Goal: Transaction & Acquisition: Purchase product/service

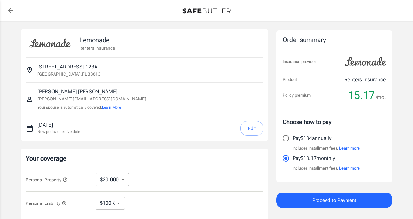
select select "20000"
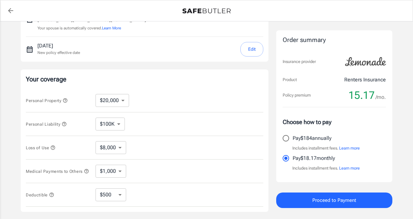
scroll to position [85, 0]
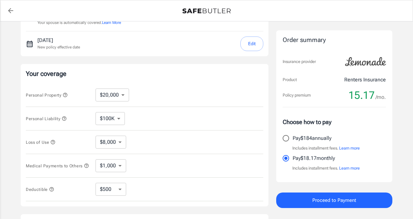
click at [117, 188] on select "$250 $500 $1,000" at bounding box center [111, 189] width 31 height 13
click at [51, 191] on icon "button" at bounding box center [51, 189] width 5 height 5
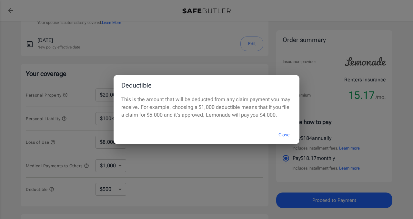
click at [279, 134] on button "Close" at bounding box center [284, 135] width 26 height 14
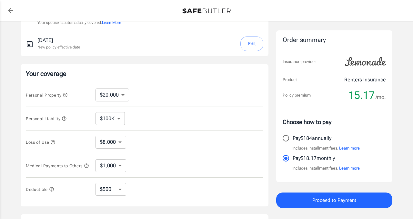
click at [114, 190] on select "$250 $500 $1,000" at bounding box center [111, 189] width 31 height 13
select select "1000"
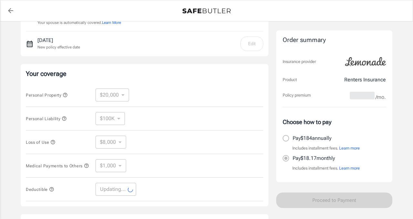
select select "1000"
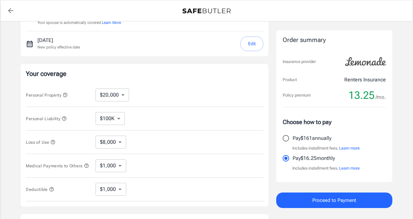
click at [84, 168] on icon "button" at bounding box center [86, 165] width 5 height 5
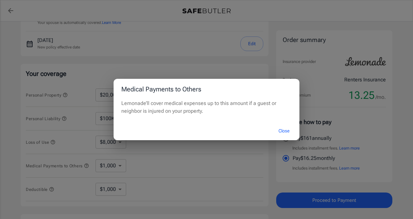
click at [285, 131] on button "Close" at bounding box center [284, 131] width 26 height 14
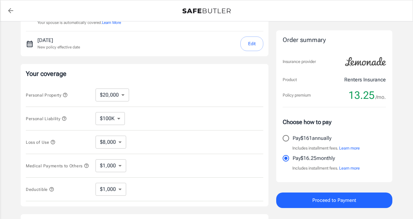
click at [110, 170] on select "$1,000 $2,000 $3,000 $4,000 $5,000" at bounding box center [111, 165] width 31 height 13
click at [116, 137] on select "$8,000" at bounding box center [111, 142] width 31 height 13
click at [96, 136] on select "$8,000" at bounding box center [111, 142] width 31 height 13
click at [115, 118] on select "$100K $200K $300K $400K $500K" at bounding box center [110, 118] width 29 height 13
click at [96, 112] on select "$100K $200K $300K $400K $500K" at bounding box center [110, 118] width 29 height 13
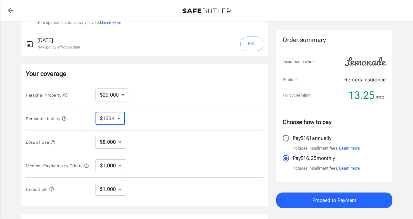
click at [115, 98] on select "$10,000 $20,000 $30,000 $40,000 $50,000 $100K" at bounding box center [113, 94] width 34 height 13
click at [66, 95] on icon "button" at bounding box center [65, 94] width 5 height 5
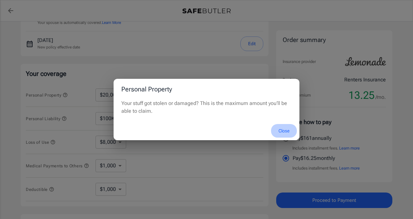
click at [284, 129] on button "Close" at bounding box center [284, 131] width 26 height 14
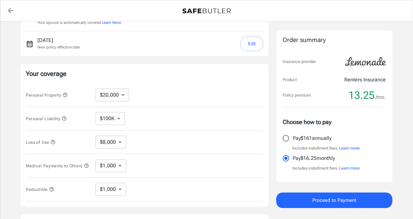
click at [107, 93] on select "$10,000 $20,000 $30,000 $40,000 $50,000 $100K" at bounding box center [113, 94] width 34 height 13
select select "10000"
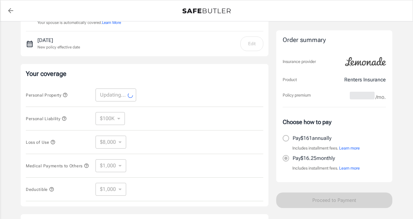
select select "10000"
select select "4000"
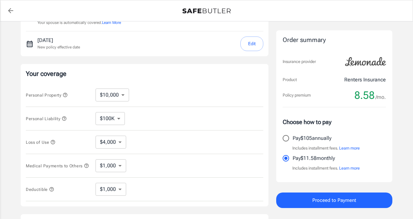
click at [114, 116] on select "$100K $200K $300K $400K $500K" at bounding box center [110, 118] width 29 height 13
click at [96, 112] on select "$100K $200K $300K $400K $500K" at bounding box center [110, 118] width 29 height 13
click at [137, 120] on div "Personal Liability $100K $200K $300K $400K $500K ​" at bounding box center [145, 119] width 238 height 24
click at [119, 92] on select "$10,000 $20,000 $30,000 $40,000 $50,000 $100K" at bounding box center [113, 94] width 34 height 13
click at [67, 95] on icon "button" at bounding box center [65, 94] width 5 height 5
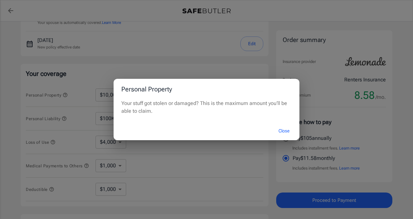
click at [282, 128] on button "Close" at bounding box center [284, 131] width 26 height 14
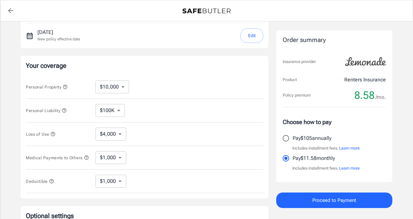
scroll to position [92, 0]
click at [66, 87] on icon "button" at bounding box center [65, 87] width 5 height 5
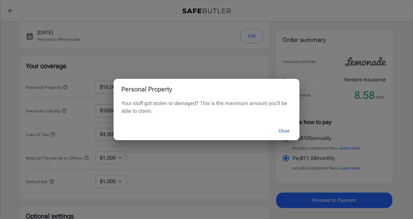
click at [285, 130] on button "Close" at bounding box center [284, 131] width 26 height 14
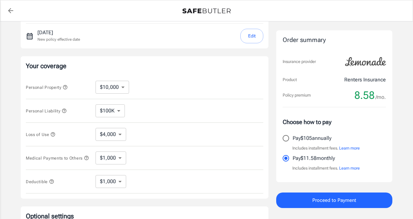
click at [109, 91] on select "$10,000 $20,000 $30,000 $40,000 $50,000 $100K" at bounding box center [113, 87] width 34 height 13
click at [96, 81] on select "$10,000 $20,000 $30,000 $40,000 $50,000 $100K" at bounding box center [113, 87] width 34 height 13
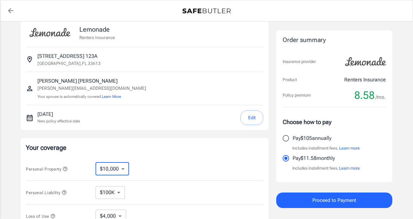
scroll to position [0, 0]
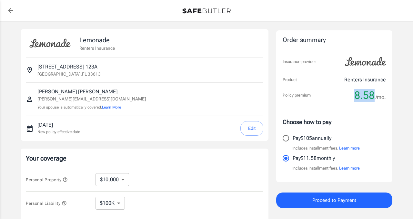
drag, startPoint x: 356, startPoint y: 97, endPoint x: 375, endPoint y: 98, distance: 18.1
click at [375, 98] on span "8.58" at bounding box center [364, 95] width 20 height 13
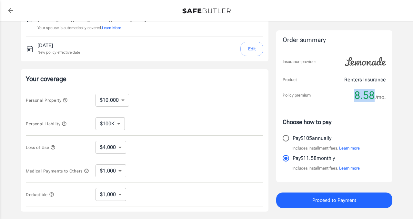
scroll to position [80, 0]
click at [63, 123] on icon "button" at bounding box center [64, 123] width 5 height 5
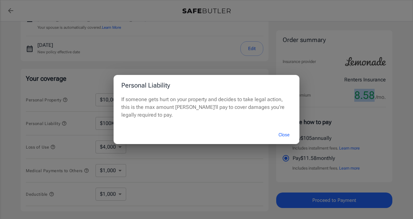
click at [283, 135] on button "Close" at bounding box center [284, 135] width 26 height 14
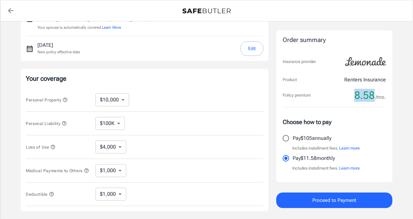
click at [110, 123] on select "$100K $200K $300K $400K $500K" at bounding box center [110, 123] width 29 height 13
click at [96, 117] on select "$100K $200K $300K $400K $500K" at bounding box center [110, 123] width 29 height 13
click at [136, 125] on div "Personal Liability $100K $200K $300K $400K $500K ​" at bounding box center [145, 124] width 238 height 24
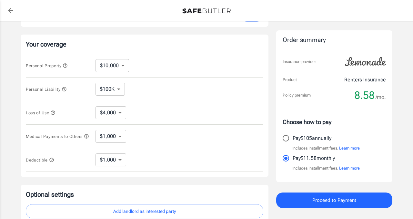
scroll to position [132, 0]
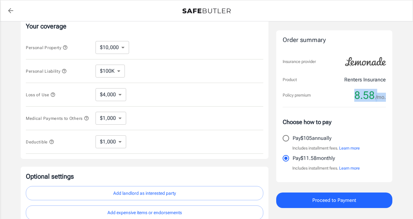
drag, startPoint x: 357, startPoint y: 95, endPoint x: 388, endPoint y: 95, distance: 31.3
click at [388, 95] on div "Order summary Insurance provider Product Renters Insurance Policy premium 8.58 …" at bounding box center [334, 106] width 116 height 152
click at [283, 117] on div "Choose how to pay Pay $105 annually Includes installment fees. Learn more Pay $…" at bounding box center [334, 144] width 103 height 65
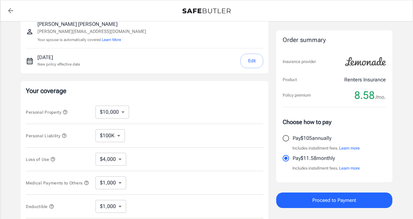
scroll to position [69, 0]
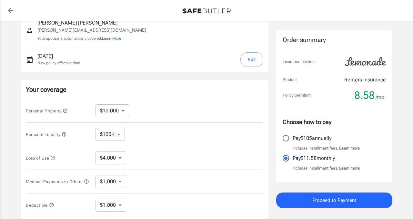
click at [323, 198] on span "Proceed to Payment" at bounding box center [335, 200] width 44 height 8
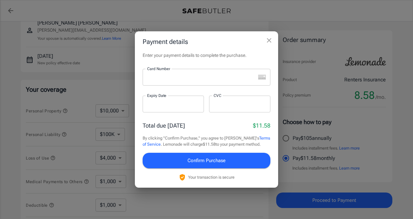
click at [161, 74] on div at bounding box center [199, 77] width 113 height 17
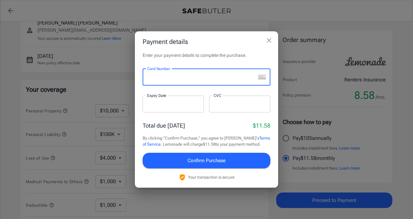
click at [269, 40] on icon "close" at bounding box center [269, 40] width 5 height 5
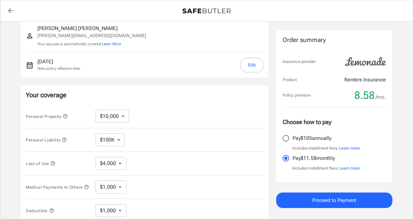
scroll to position [65, 0]
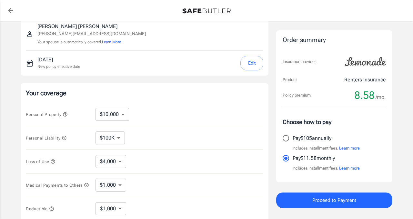
click at [303, 202] on button "Proceed to Payment" at bounding box center [334, 199] width 116 height 15
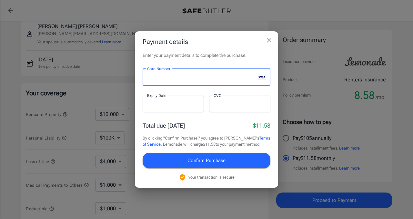
click at [162, 108] on div at bounding box center [173, 104] width 61 height 17
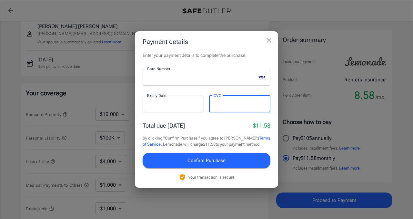
click at [221, 157] on span "Confirm Purchase" at bounding box center [207, 160] width 38 height 8
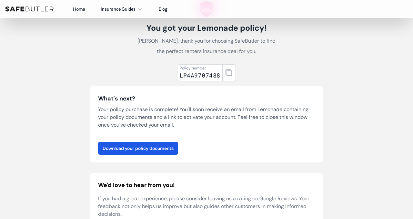
scroll to position [50, 0]
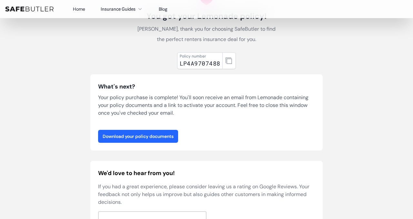
click at [153, 133] on link "Download your policy documents" at bounding box center [138, 136] width 80 height 13
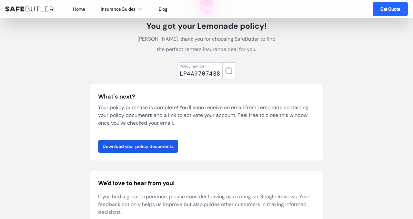
scroll to position [0, 0]
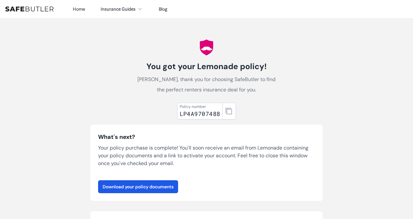
click at [206, 110] on div "LP4A9707488" at bounding box center [200, 113] width 41 height 9
click at [231, 111] on icon "button" at bounding box center [229, 111] width 6 height 6
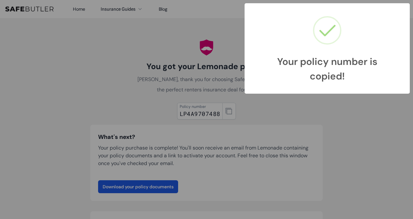
click at [280, 110] on div "Your policy number is copied! × OK Cancel" at bounding box center [206, 109] width 413 height 219
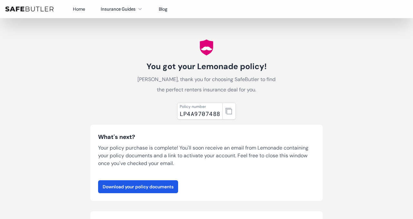
click at [45, 10] on img at bounding box center [29, 8] width 48 height 5
